Goal: Transaction & Acquisition: Download file/media

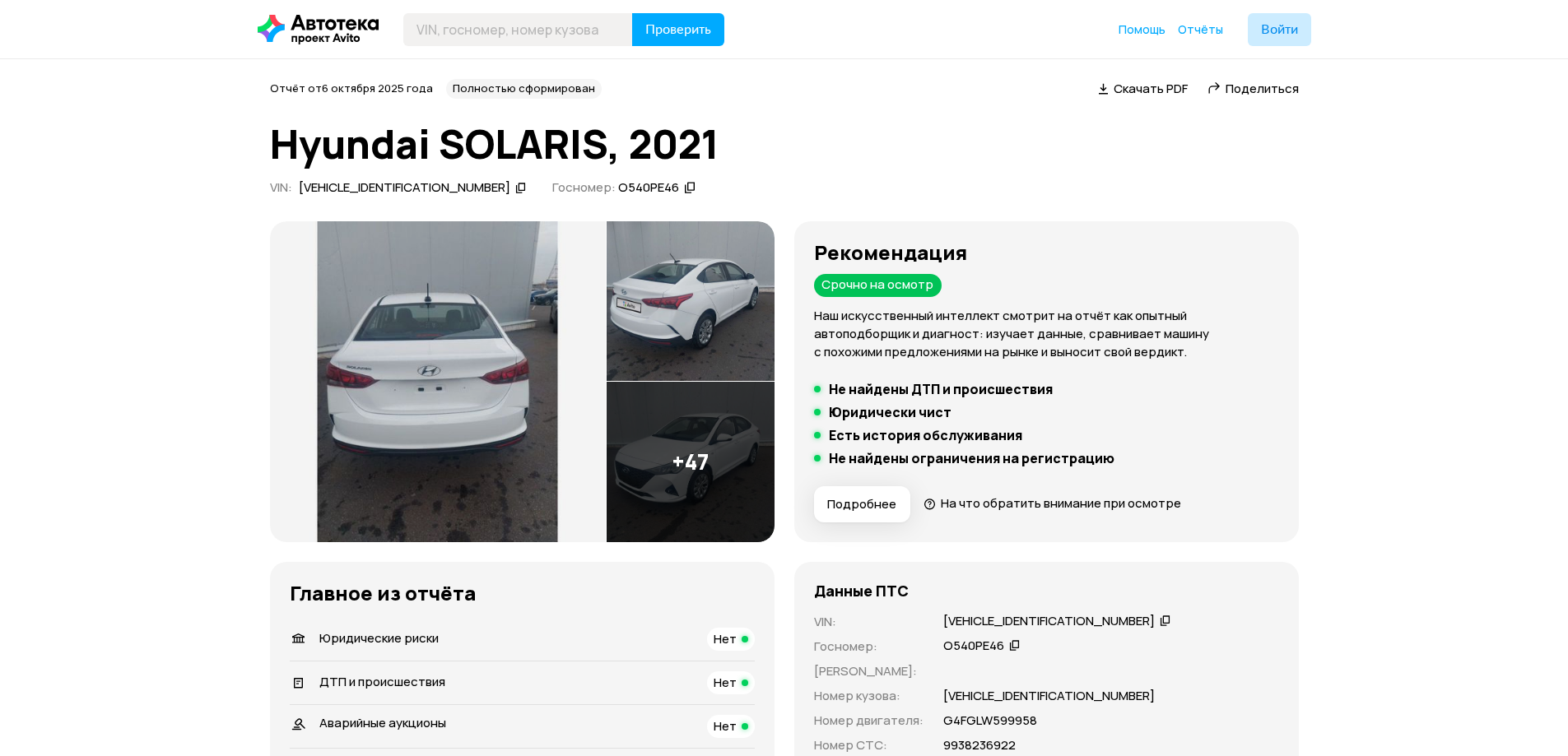
click at [1168, 97] on div "Скачать PDF" at bounding box center [1150, 89] width 74 height 17
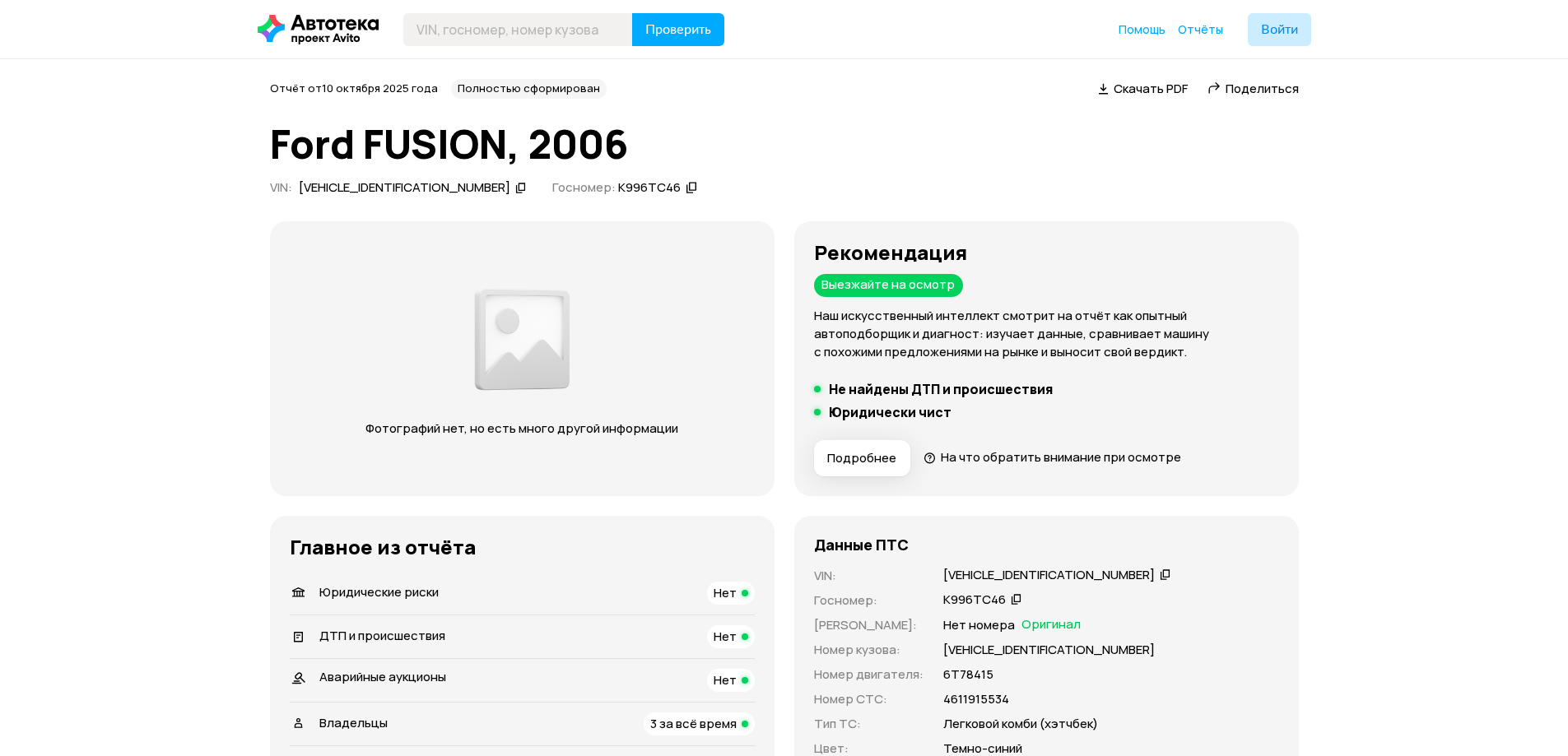
click at [1121, 89] on span "Скачать PDF" at bounding box center [1150, 88] width 74 height 17
